Goal: Browse casually

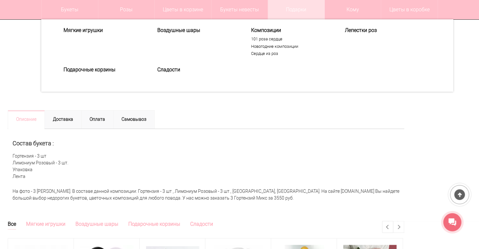
scroll to position [181, 0]
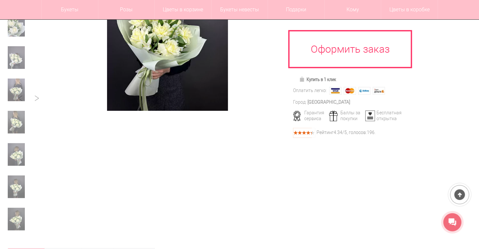
scroll to position [181, 0]
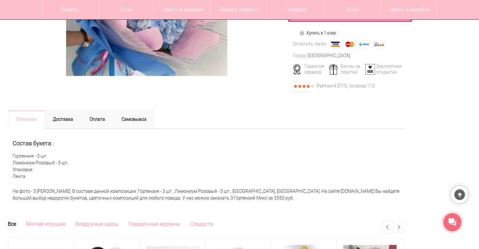
scroll to position [181, 0]
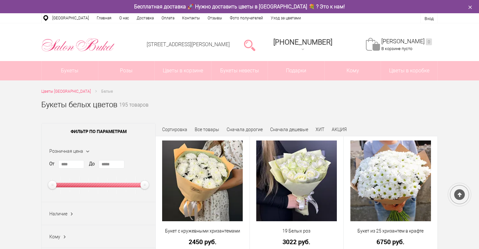
scroll to position [387, 0]
